Goal: Information Seeking & Learning: Learn about a topic

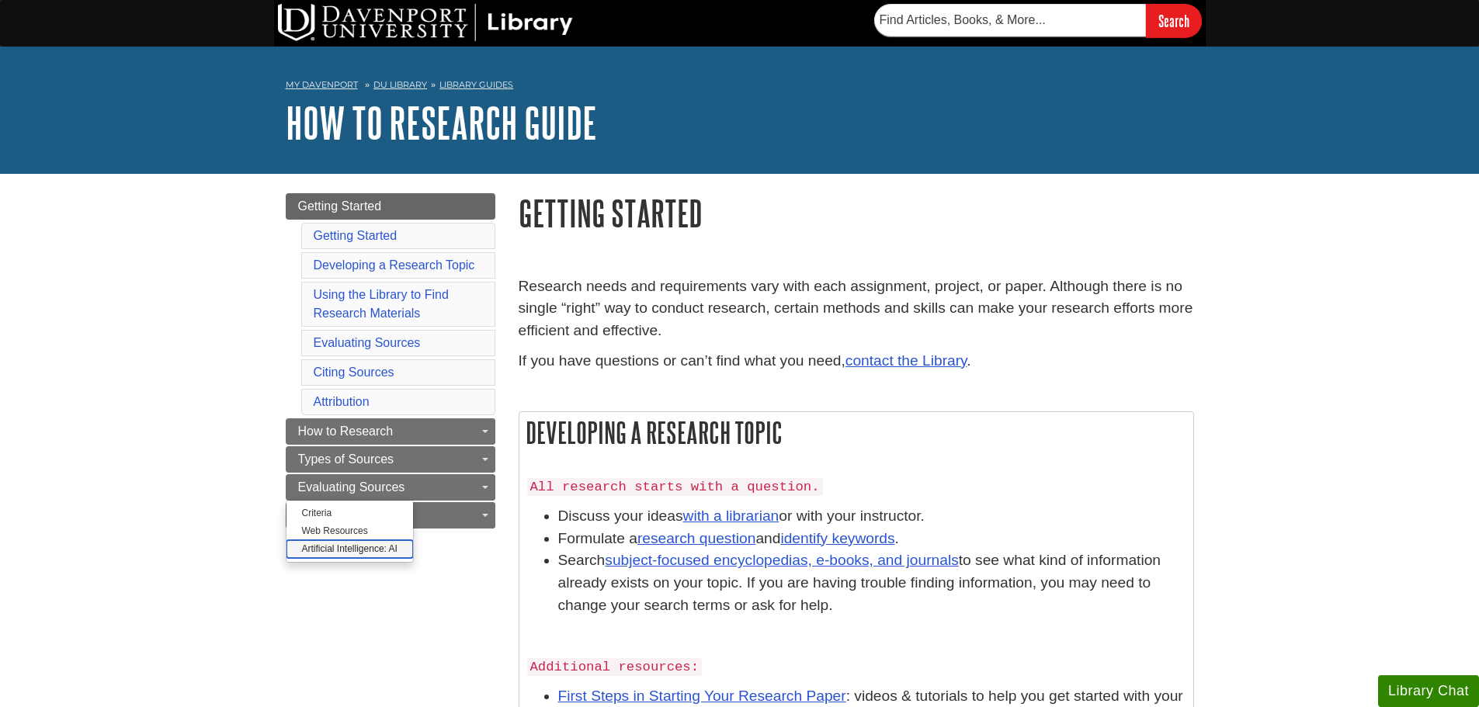
click at [325, 552] on link "Artificial Intelligence: AI" at bounding box center [350, 549] width 127 height 18
